Goal: Information Seeking & Learning: Learn about a topic

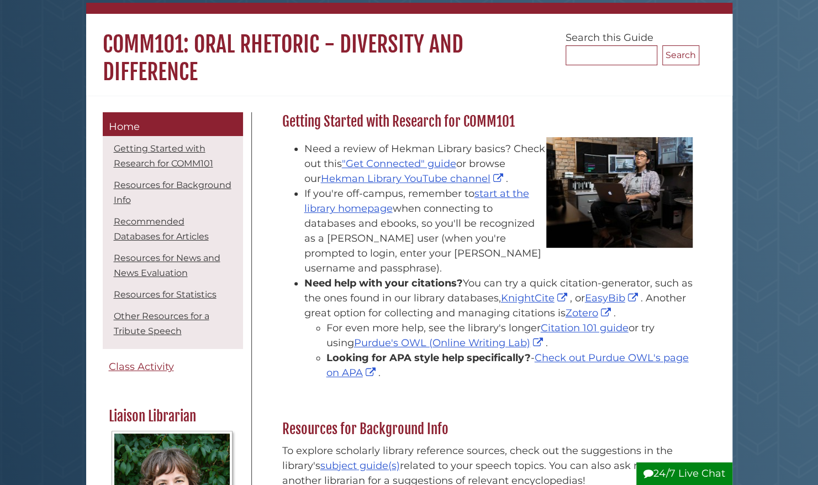
scroll to position [85, 0]
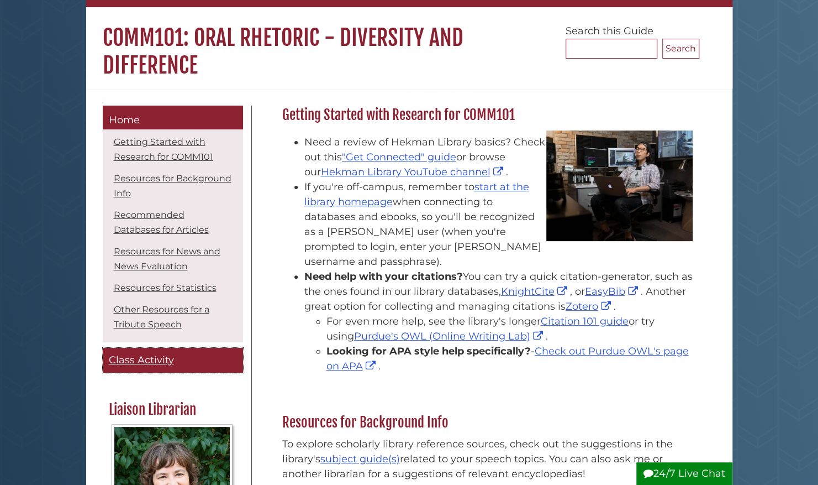
click at [160, 355] on span "Class Activity" at bounding box center [141, 360] width 65 height 12
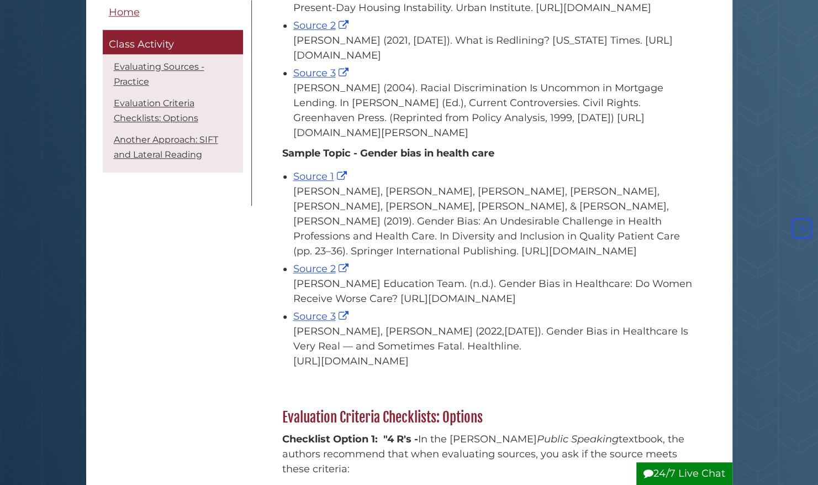
scroll to position [611, 0]
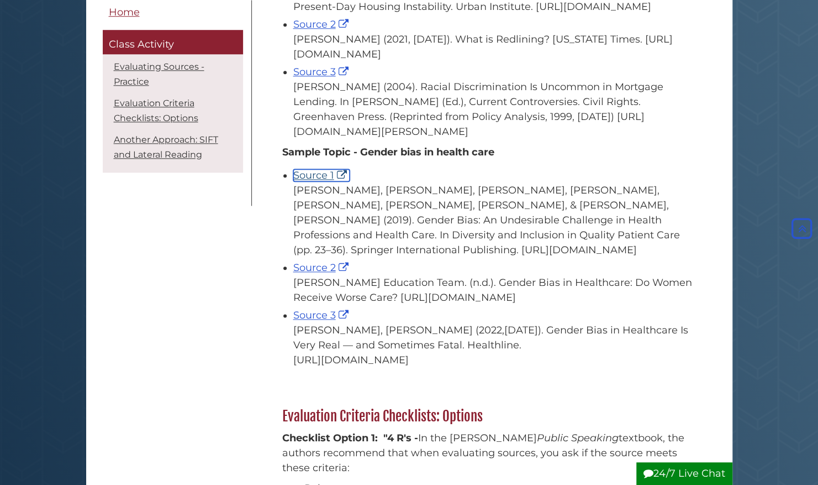
click at [318, 181] on link "Source 1" at bounding box center [321, 175] width 56 height 12
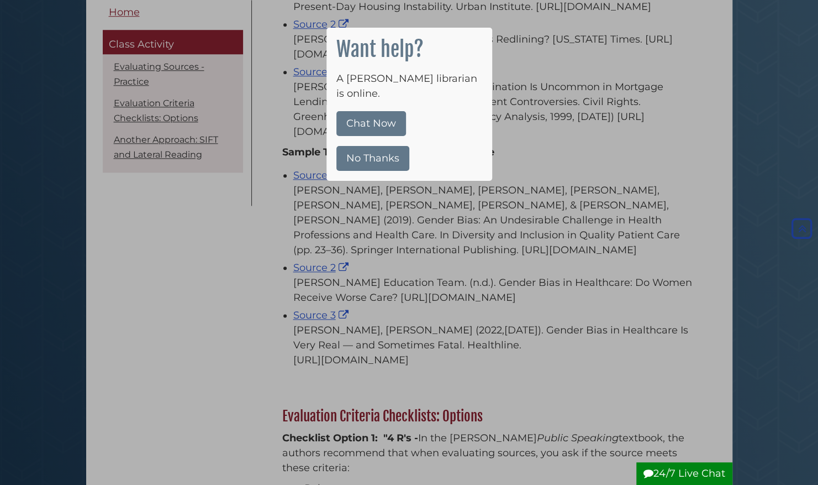
click at [382, 146] on button "No Thanks" at bounding box center [373, 158] width 73 height 25
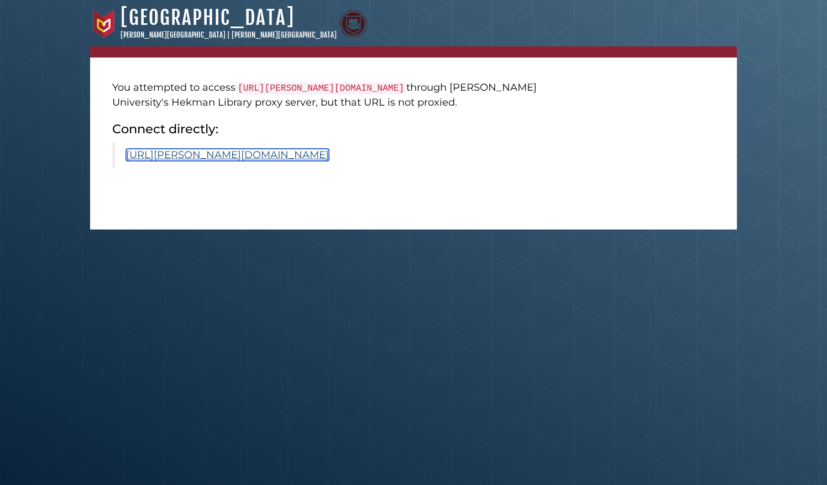
drag, startPoint x: 316, startPoint y: 183, endPoint x: 253, endPoint y: 183, distance: 63.0
click at [253, 161] on link "[URL][PERSON_NAME][DOMAIN_NAME]" at bounding box center [227, 155] width 203 height 12
